Goal: Transaction & Acquisition: Purchase product/service

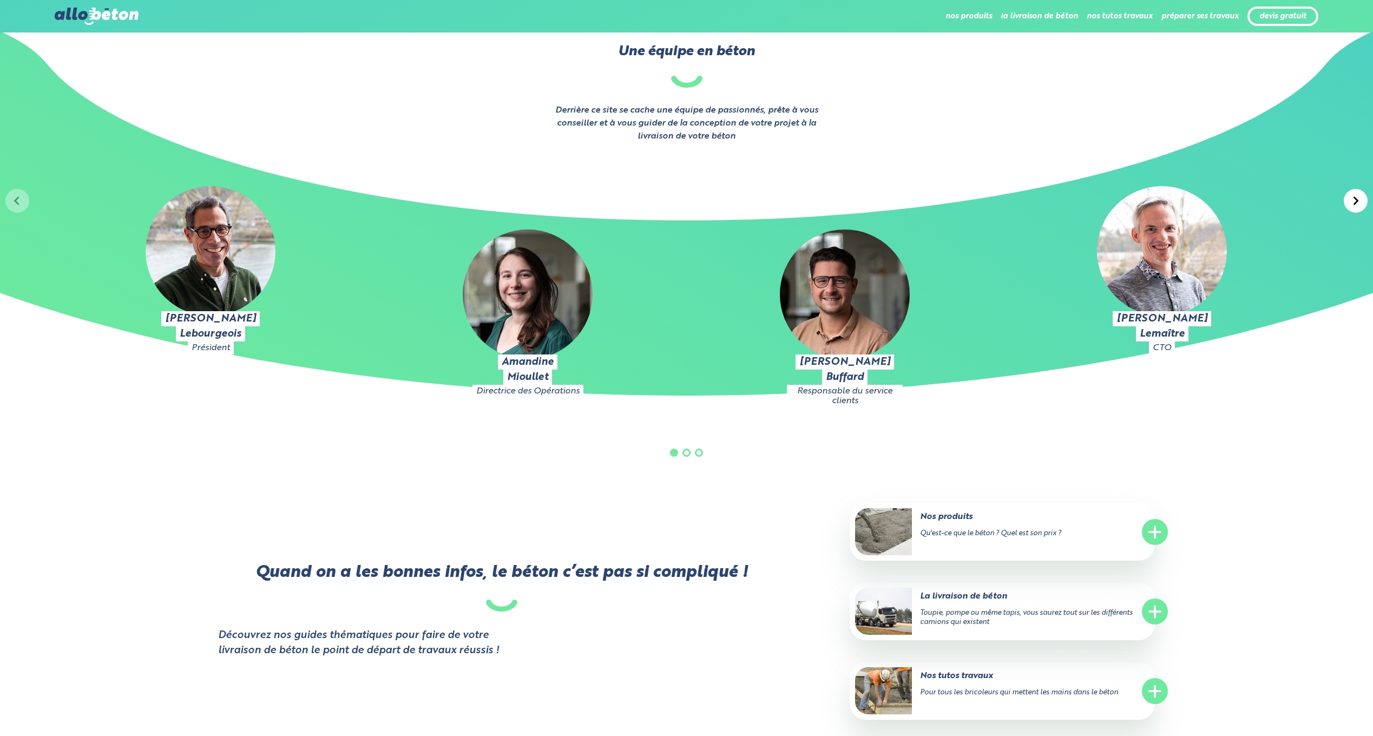
scroll to position [1616, 0]
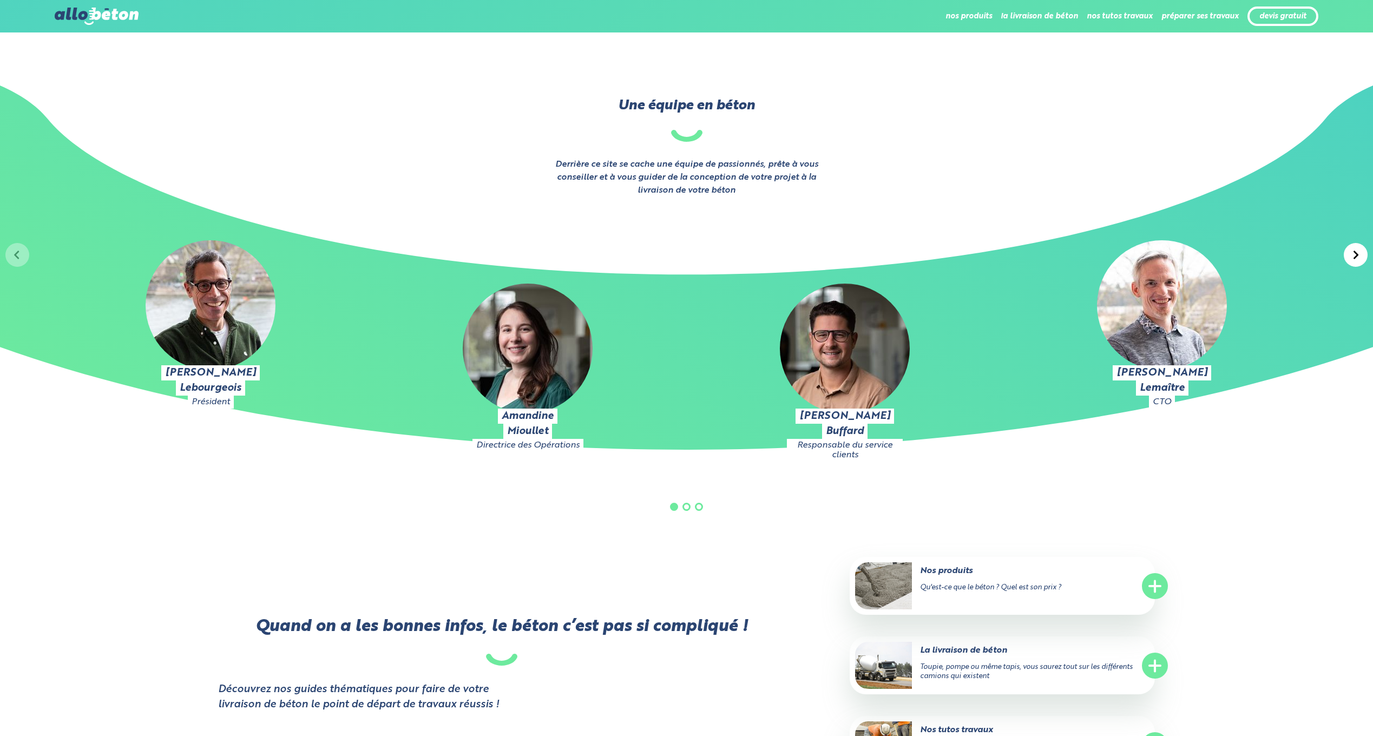
click at [519, 414] on h4 "Amandine" at bounding box center [528, 416] width 52 height 15
click at [518, 414] on h4 "Amandine" at bounding box center [528, 416] width 52 height 15
click at [612, 577] on div "Quand on a les bonnes infos, le béton c’est pas si compliqué ! Découvrez nos gu…" at bounding box center [533, 716] width 631 height 318
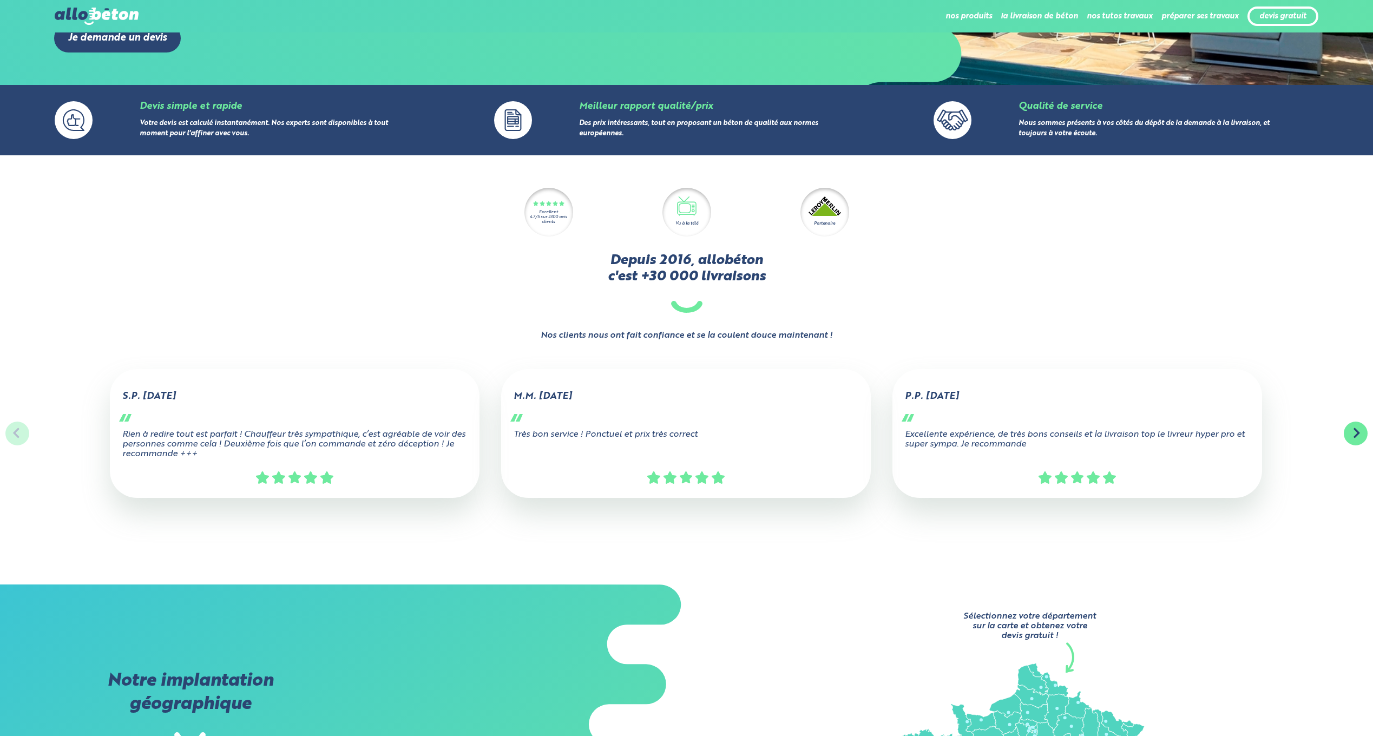
scroll to position [0, 0]
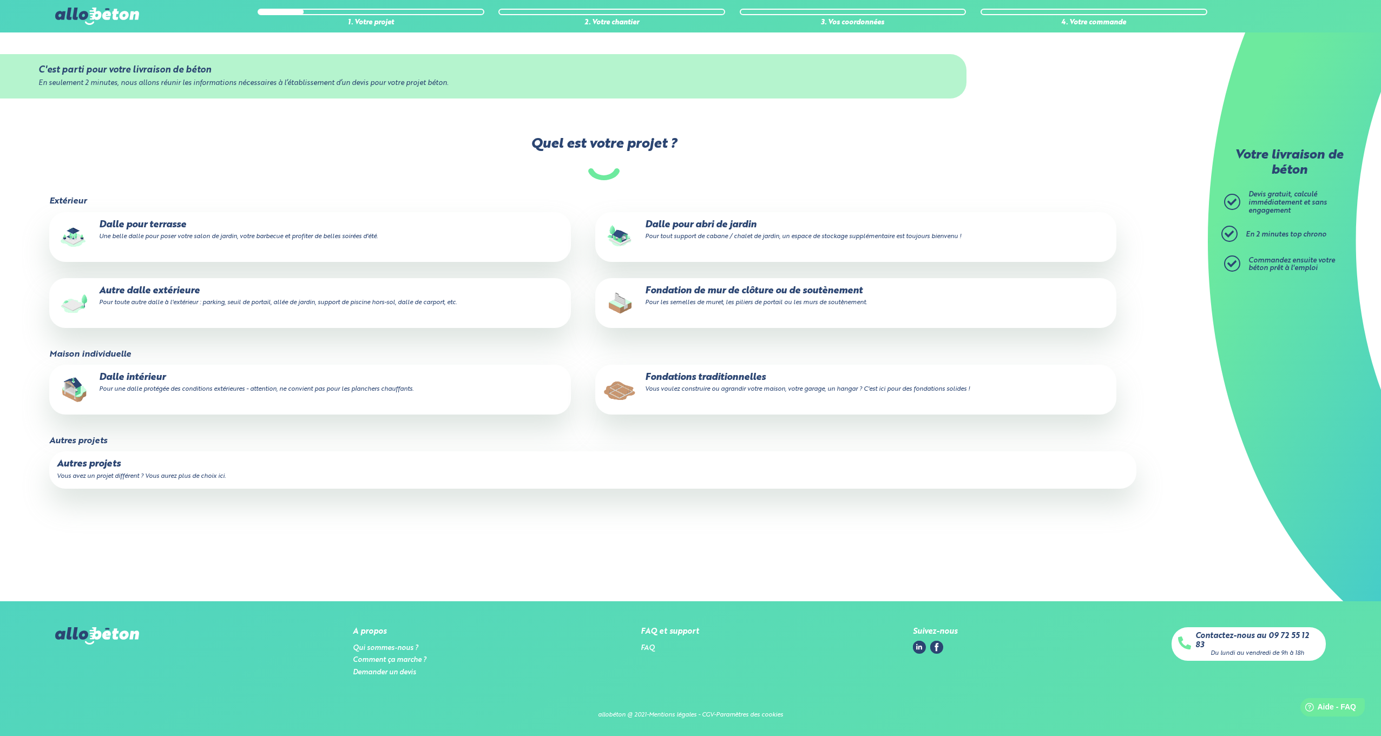
click at [221, 246] on label "Dalle pour terrasse Une belle dalle pour poser votre salon de jardin, votre bar…" at bounding box center [309, 237] width 521 height 50
click at [0, 0] on input "Dalle pour terrasse Une belle dalle pour poser votre salon de jardin, votre bar…" at bounding box center [0, 0] width 0 height 0
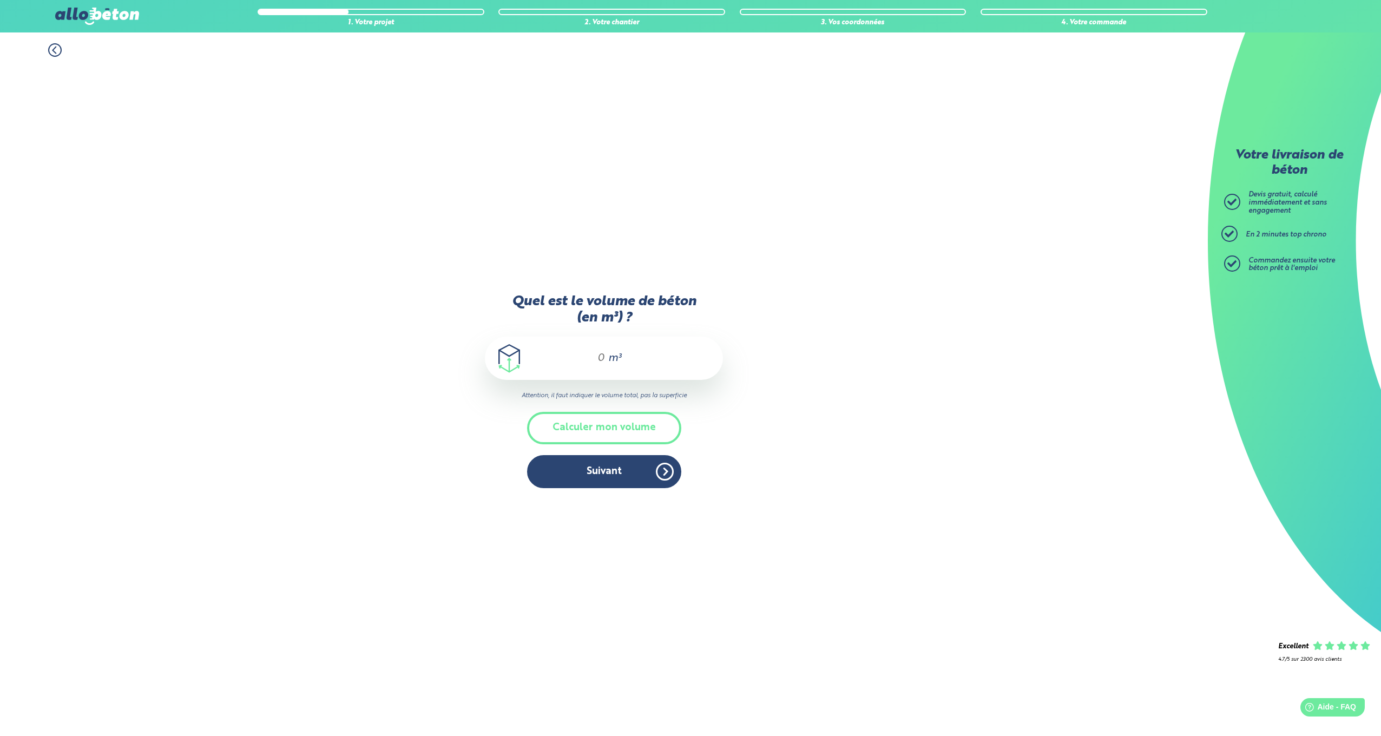
click at [600, 372] on div "m³" at bounding box center [604, 358] width 238 height 43
click at [602, 365] on input "Quel est le volume de béton (en m³) ?" at bounding box center [596, 358] width 18 height 13
click at [605, 424] on button "Calculer mon volume" at bounding box center [604, 428] width 154 height 32
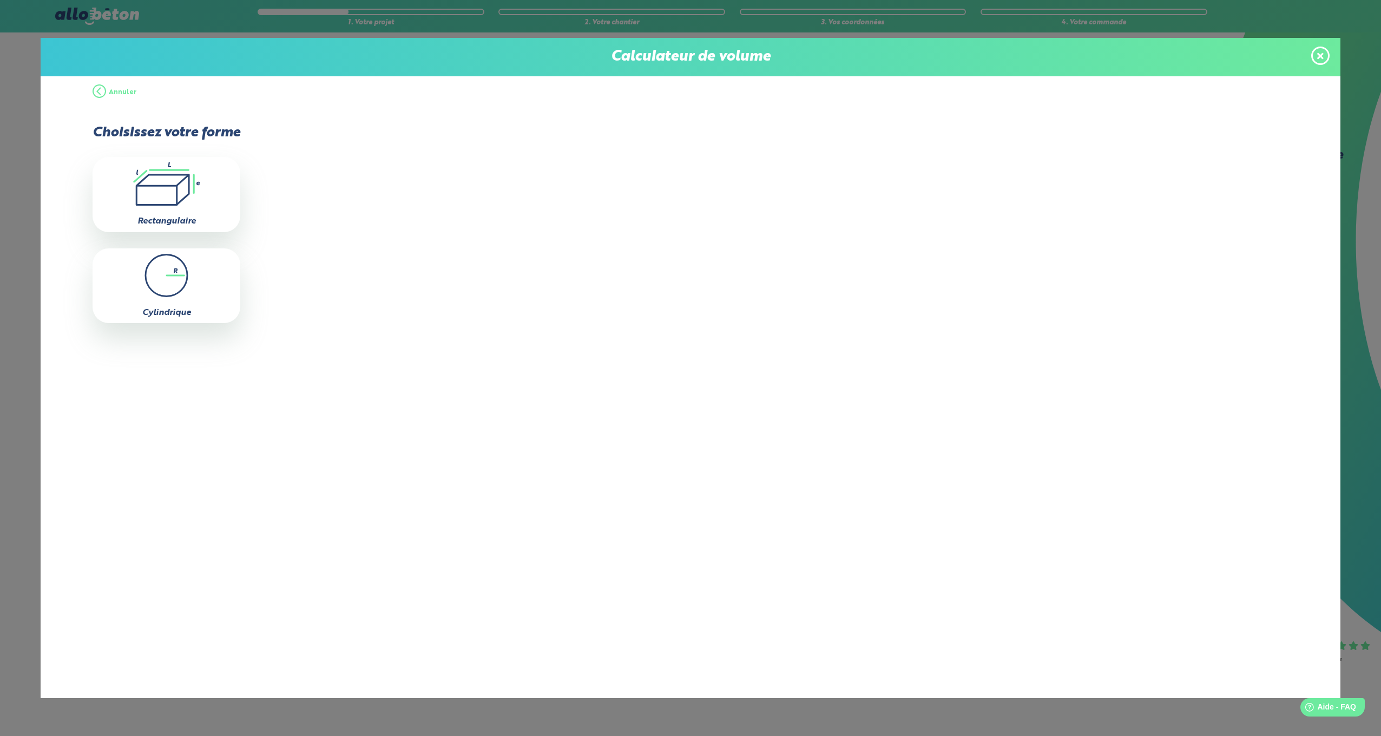
click at [187, 218] on label "Rectangulaire" at bounding box center [166, 221] width 58 height 9
type input "0"
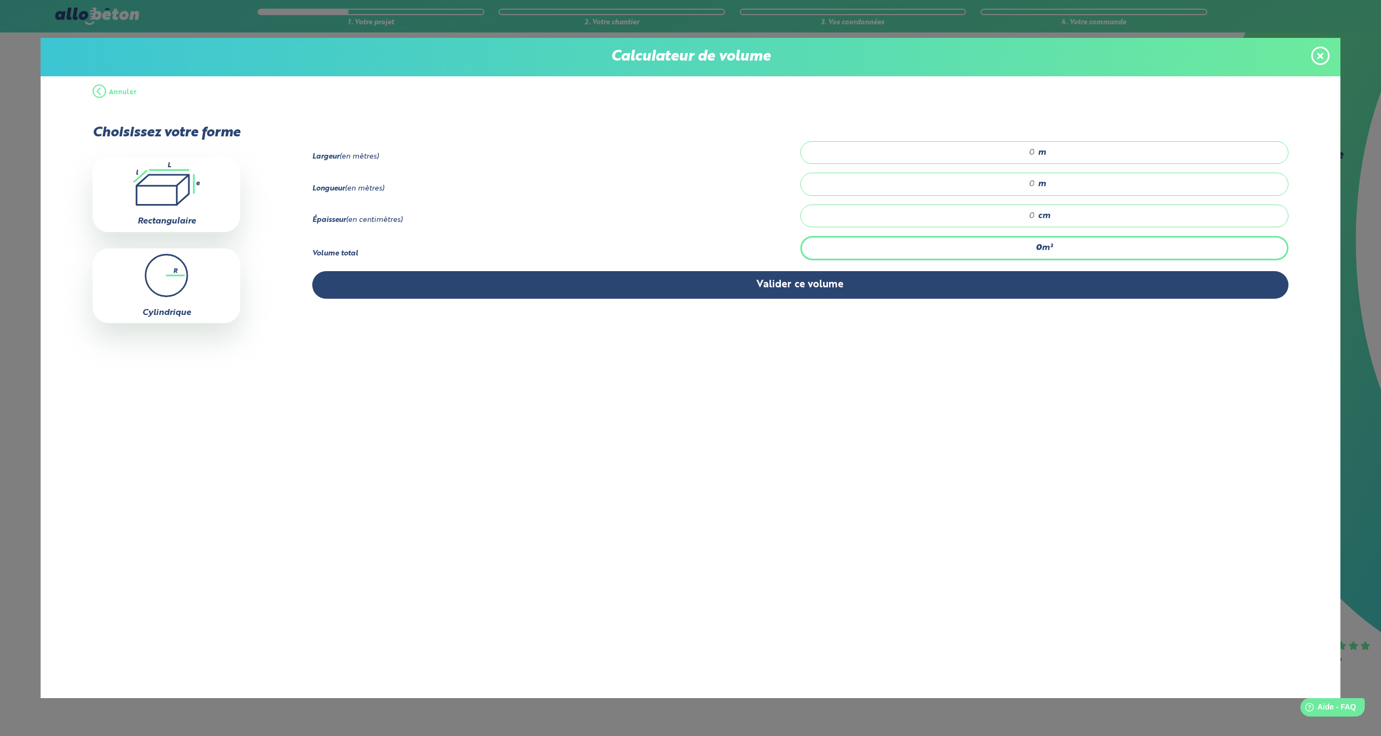
click at [1014, 149] on input "number" at bounding box center [923, 152] width 223 height 11
click at [1322, 55] on icon at bounding box center [1320, 55] width 6 height 9
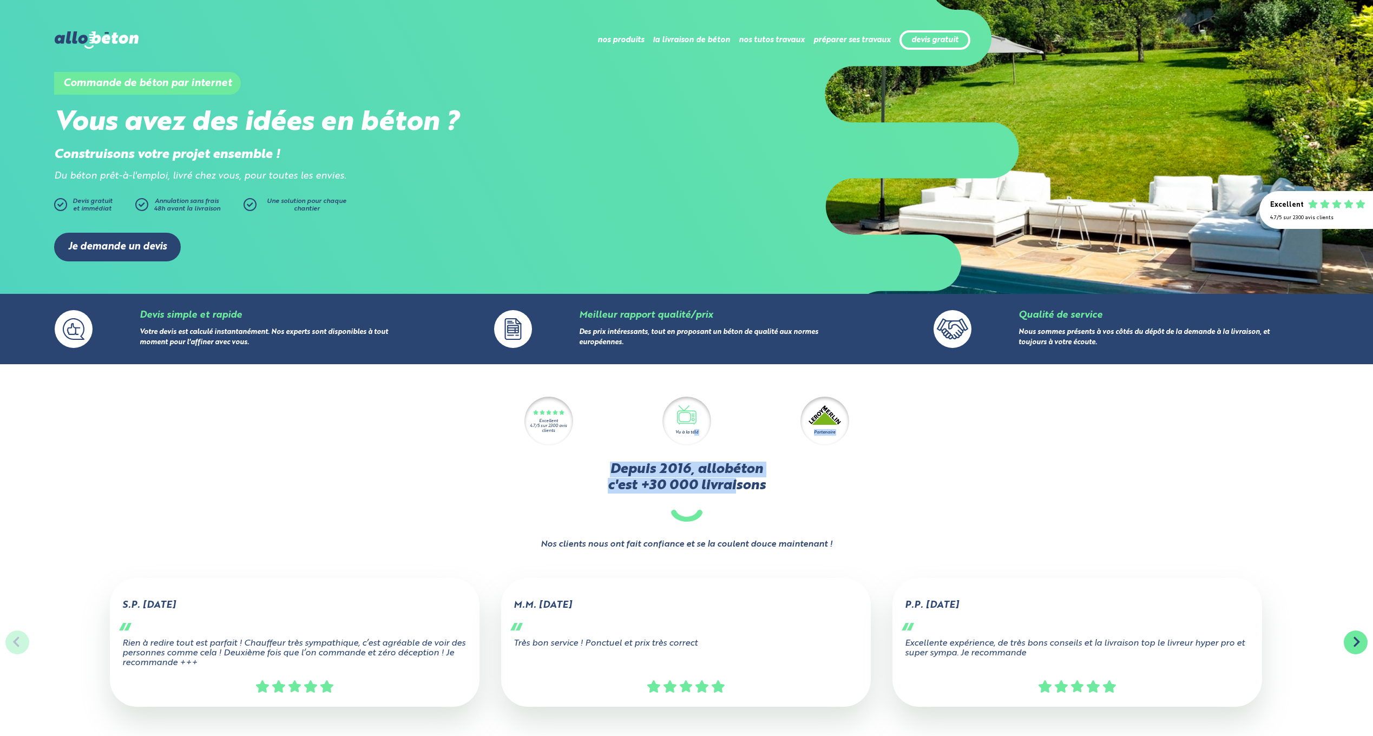
drag, startPoint x: 694, startPoint y: 427, endPoint x: 739, endPoint y: 488, distance: 75.9
click at [739, 488] on div "Excellent 4.7/5 sur 2300 avis clients Vu à la télé Partenaire Depuis 2016, allo…" at bounding box center [686, 474] width 1263 height 154
drag, startPoint x: 739, startPoint y: 488, endPoint x: 712, endPoint y: 490, distance: 26.6
click at [712, 490] on h2 "Depuis 2016, allobéton c'est +30 000 livraisons" at bounding box center [686, 492] width 1263 height 60
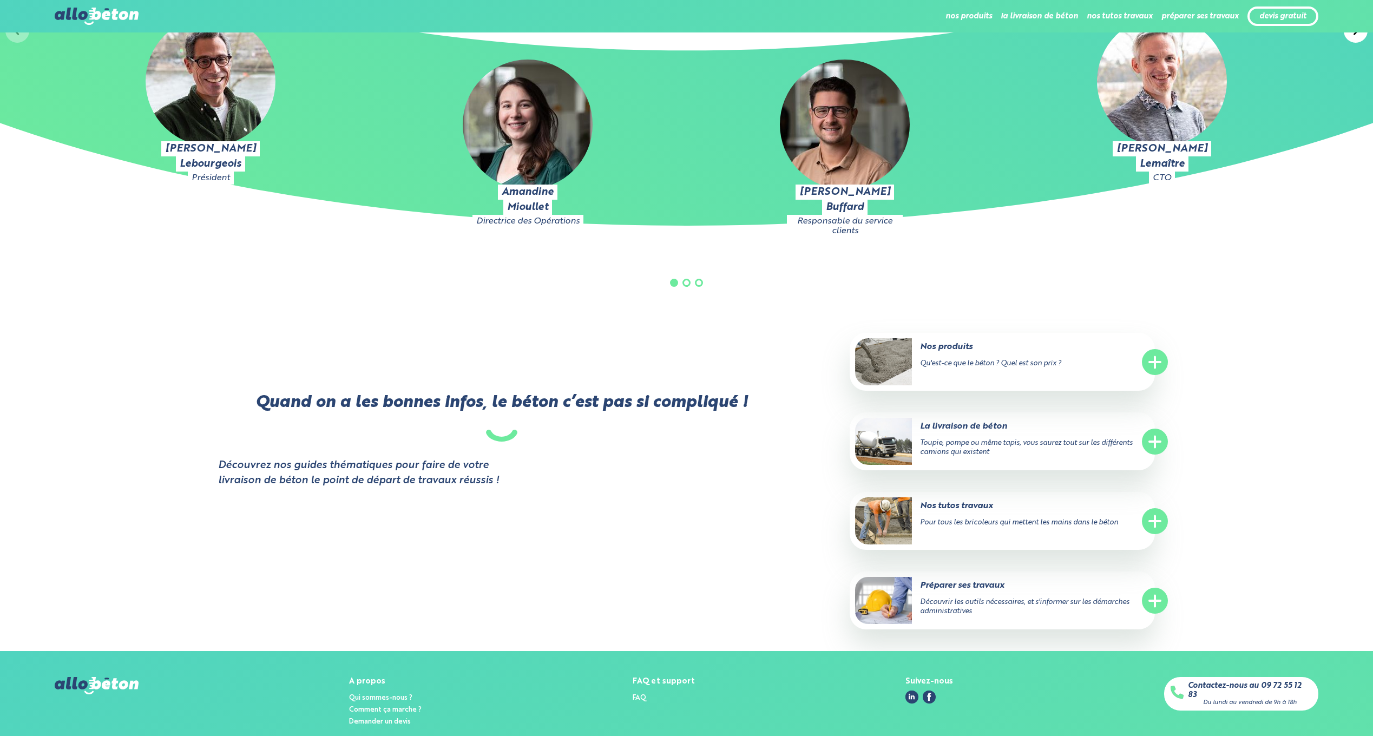
scroll to position [1886, 0]
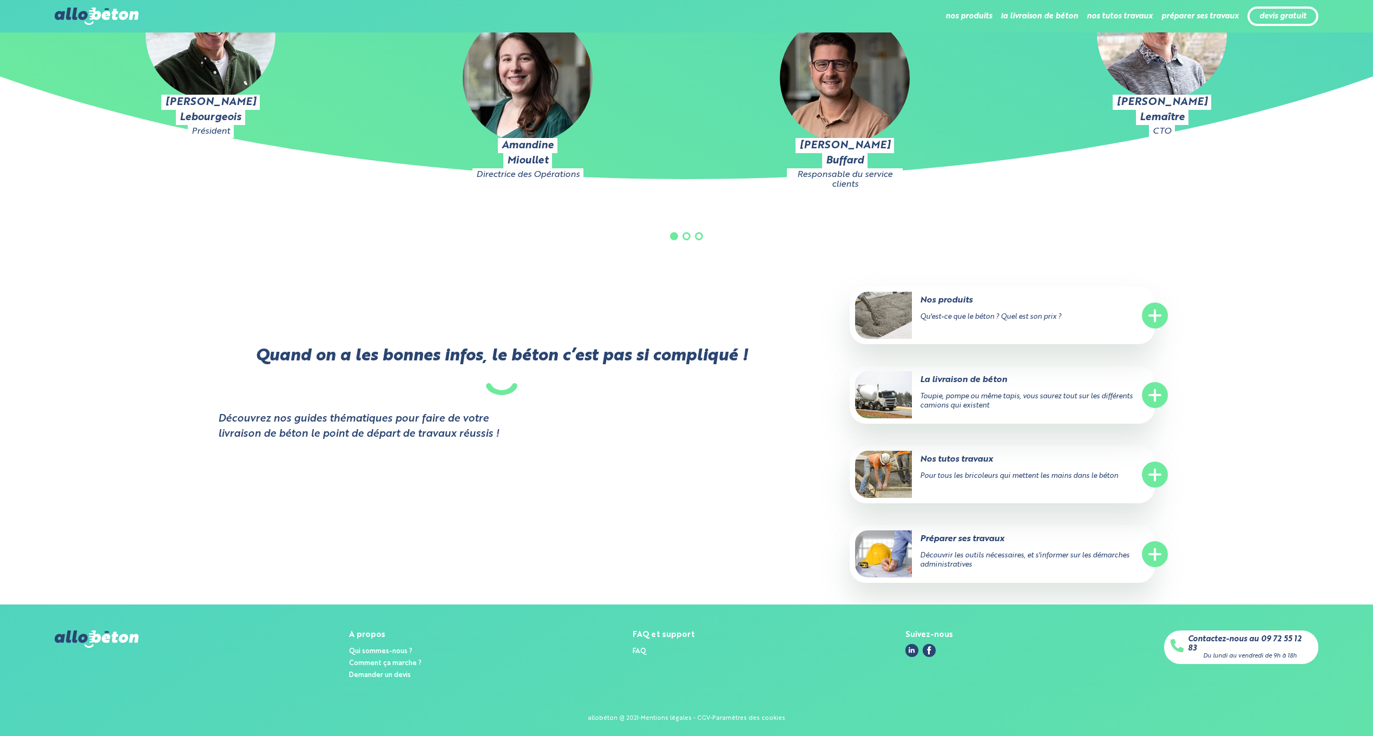
click at [502, 397] on div "Quand on a les bonnes infos, le béton c’est pas si compliqué ! Découvrez nos gu…" at bounding box center [533, 445] width 631 height 318
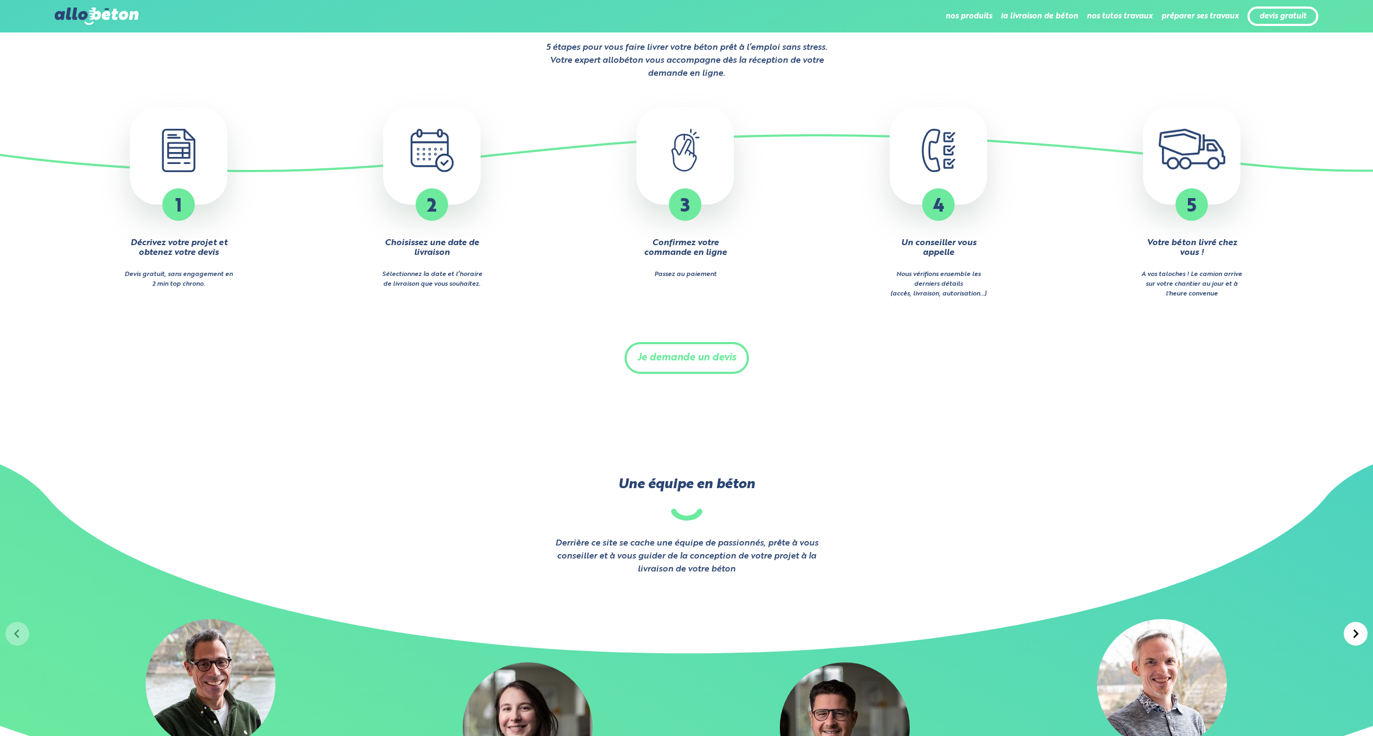
scroll to position [1507, 0]
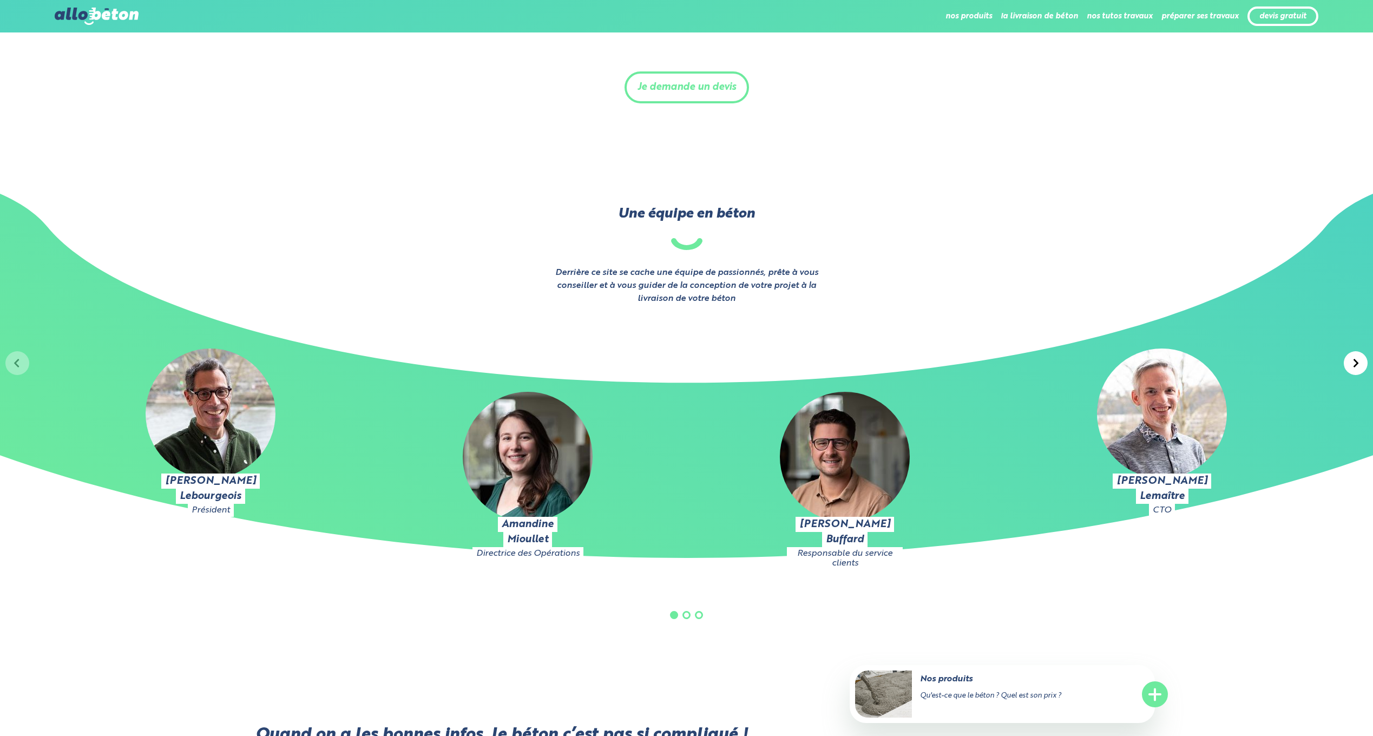
click at [1346, 361] on div at bounding box center [1356, 363] width 24 height 24
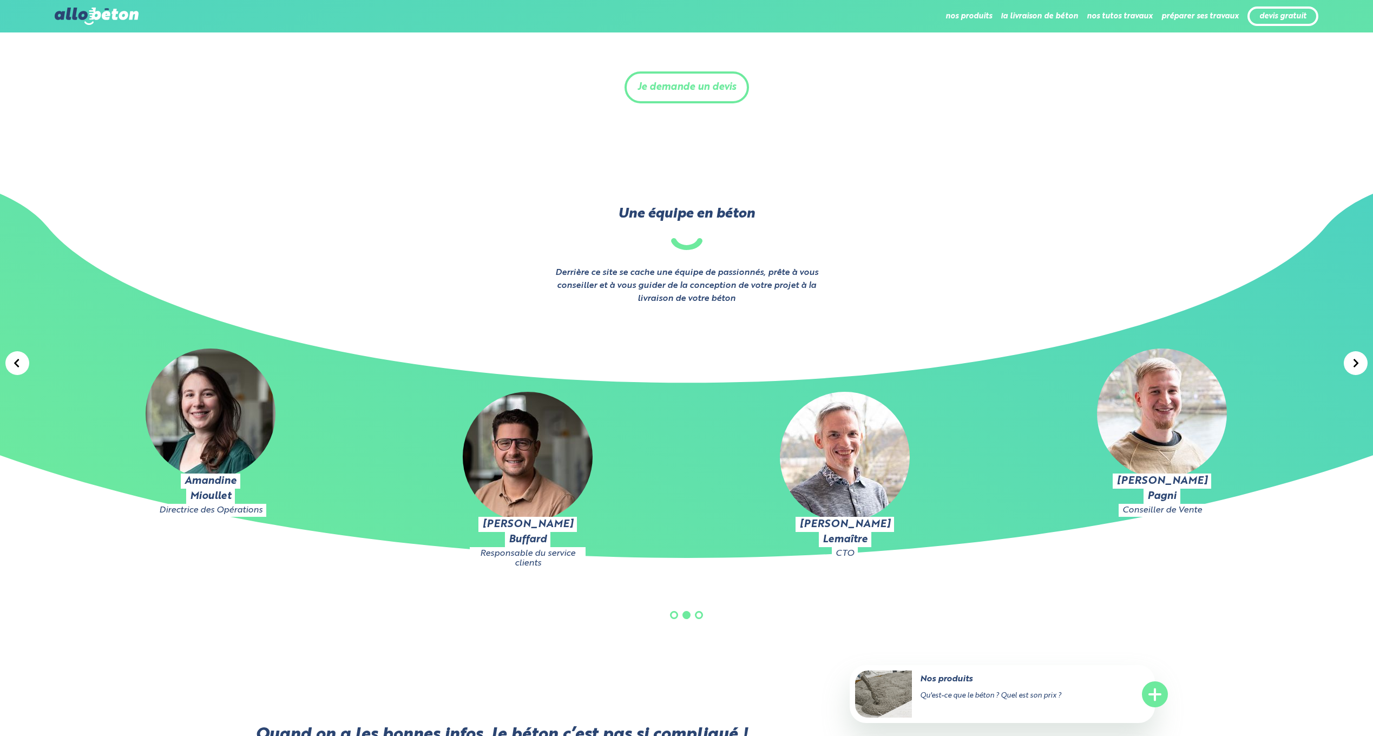
click at [1346, 361] on div at bounding box center [1356, 363] width 24 height 24
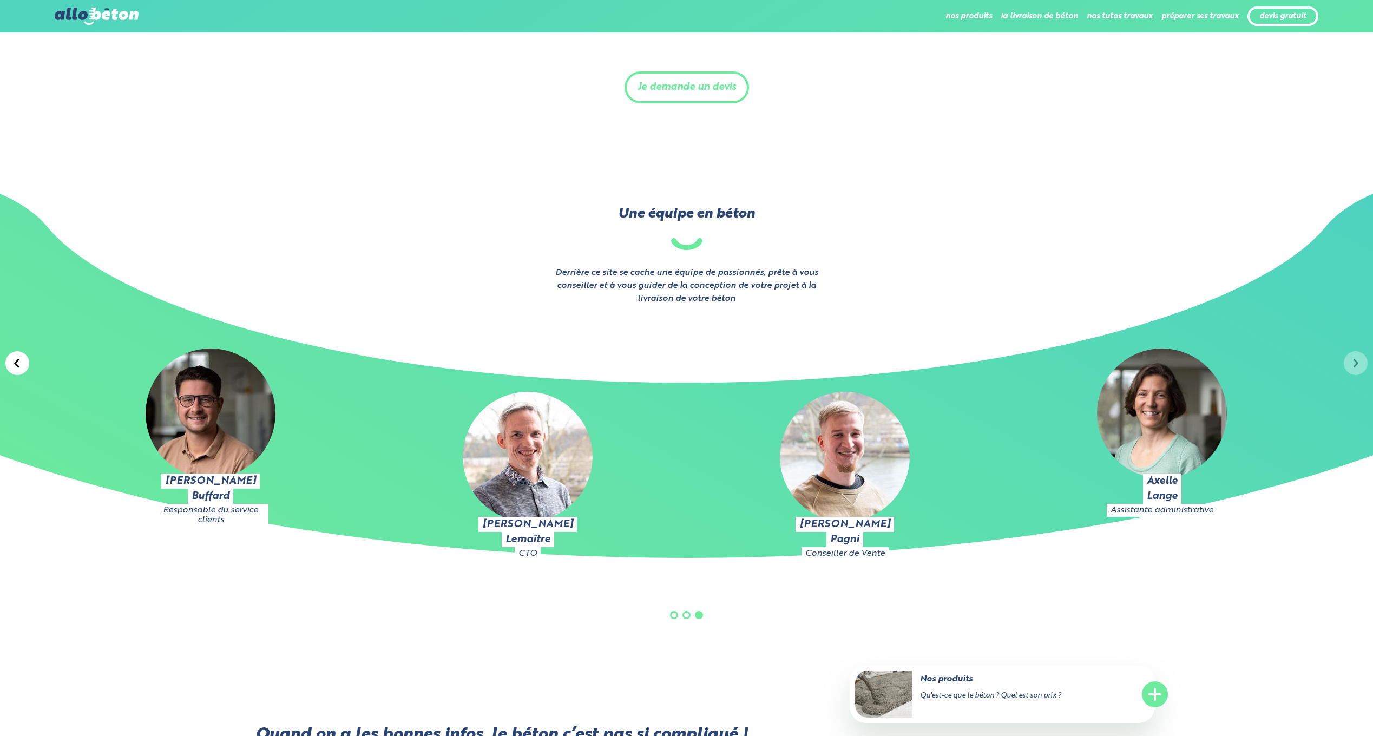
click at [1346, 361] on div "Julien Lebourgeois Président Amandine Mioullet Directrice des Opérations Pierre…" at bounding box center [686, 485] width 1373 height 360
